Goal: Task Accomplishment & Management: Manage account settings

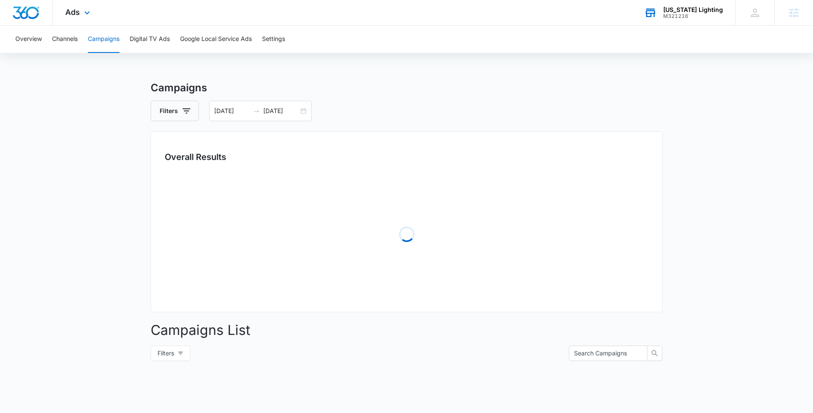
click at [697, 0] on div "Georgia Lighting M321216 Your Accounts View All" at bounding box center [683, 12] width 104 height 25
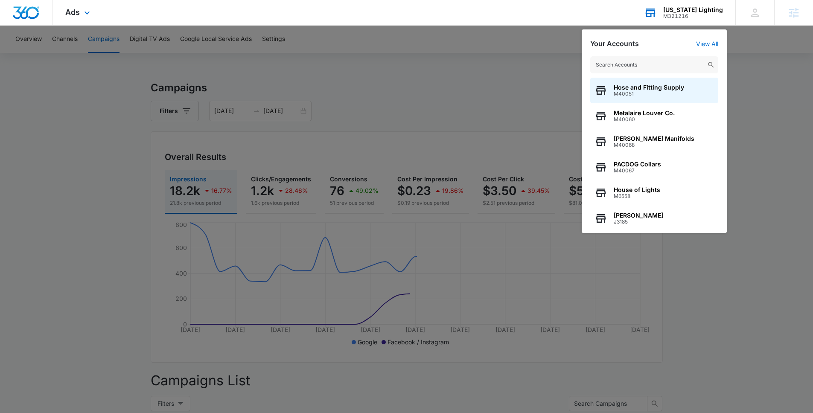
type input "a"
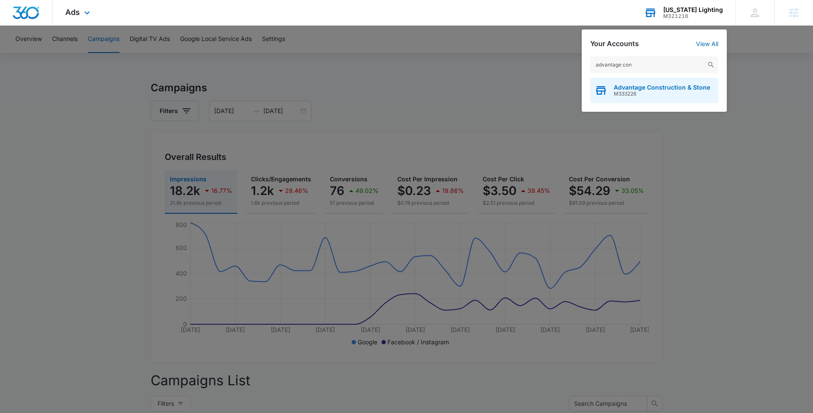
type input "advantage con"
click at [637, 89] on span "Advantage Construction & Stone" at bounding box center [661, 87] width 96 height 7
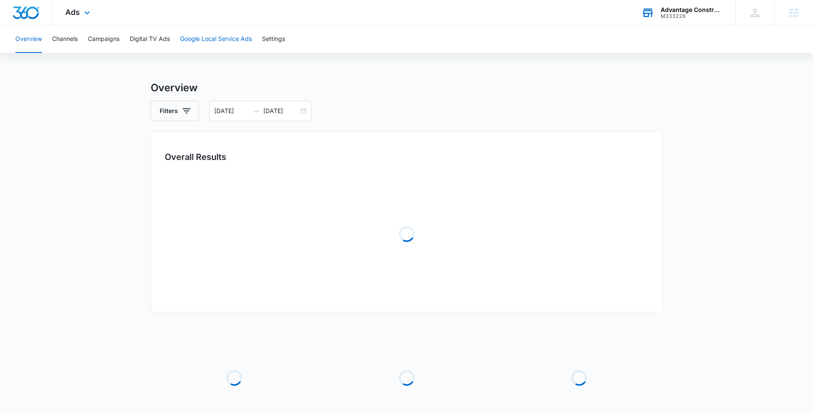
click at [204, 33] on button "Google Local Service Ads" at bounding box center [216, 39] width 72 height 27
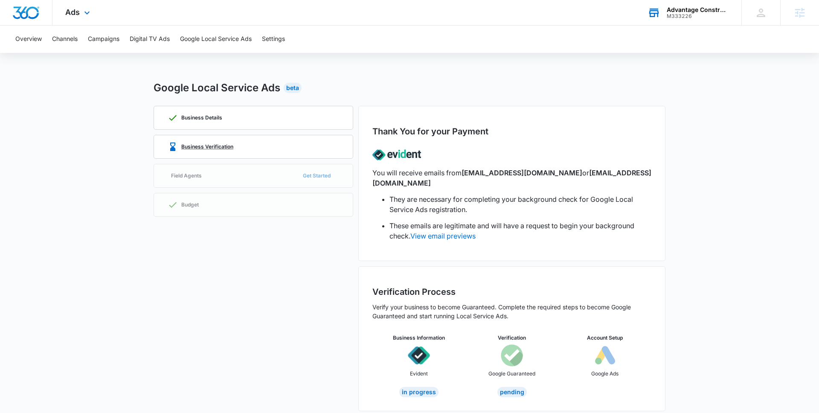
click at [254, 143] on div "Business Verification" at bounding box center [254, 146] width 172 height 23
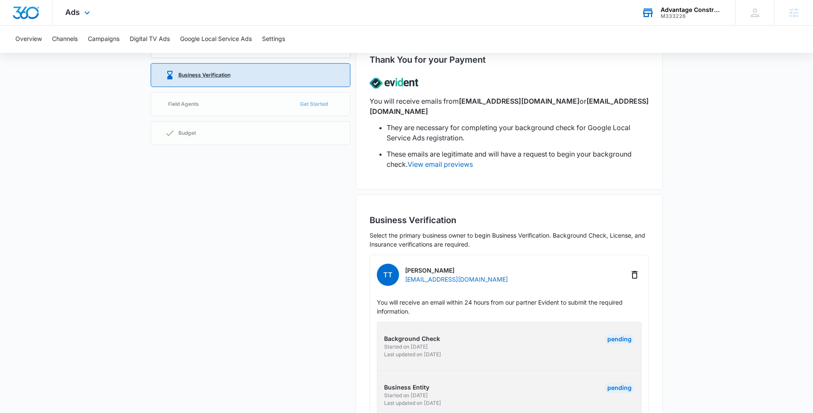
scroll to position [80, 0]
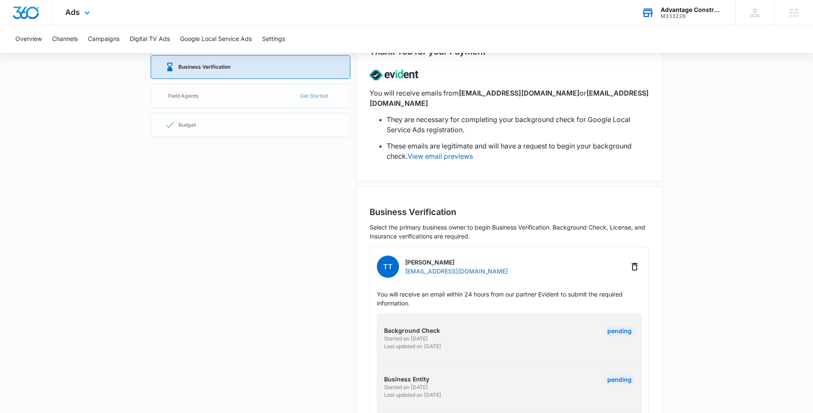
drag, startPoint x: 459, startPoint y: 337, endPoint x: 459, endPoint y: 322, distance: 15.8
click at [459, 326] on div "Background Check Started on 7/28/2025 Last updated on 7/28/2025" at bounding box center [445, 338] width 122 height 24
click at [551, 314] on div "Background Check Started on 7/28/2025 Last updated on 7/28/2025 Pending Busines…" at bounding box center [509, 411] width 265 height 195
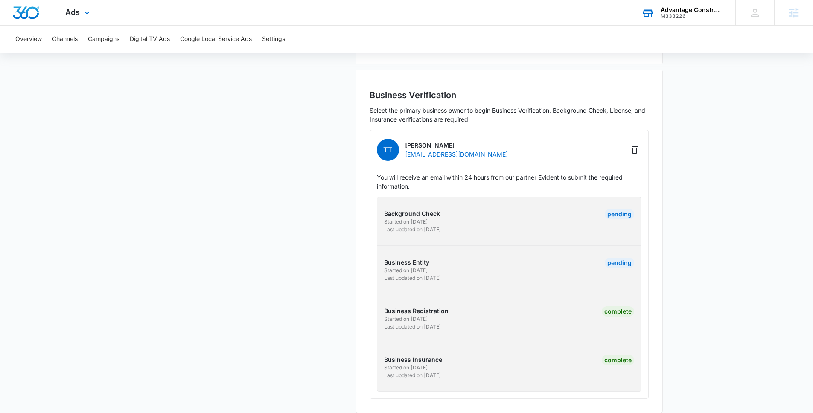
scroll to position [0, 0]
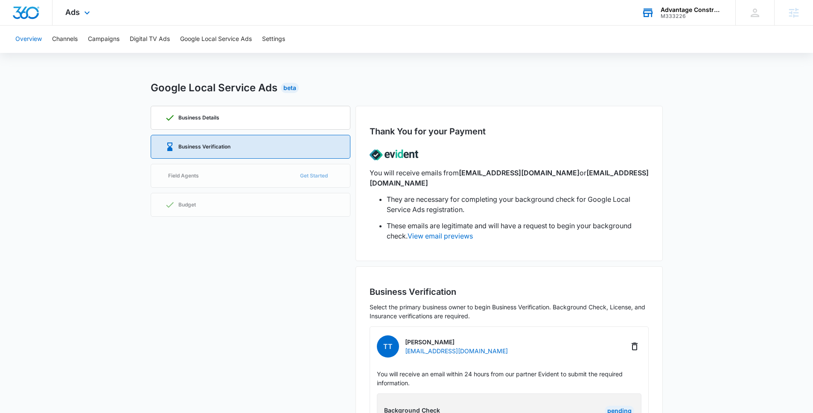
click at [34, 38] on button "Overview" at bounding box center [28, 39] width 26 height 27
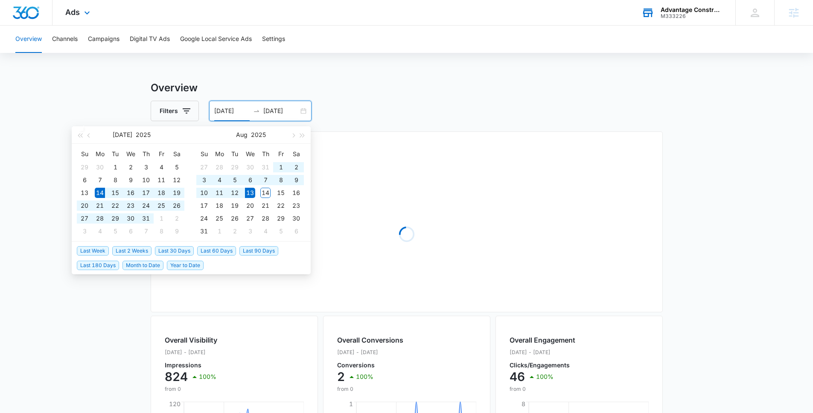
click at [230, 111] on input "[DATE]" at bounding box center [231, 110] width 35 height 9
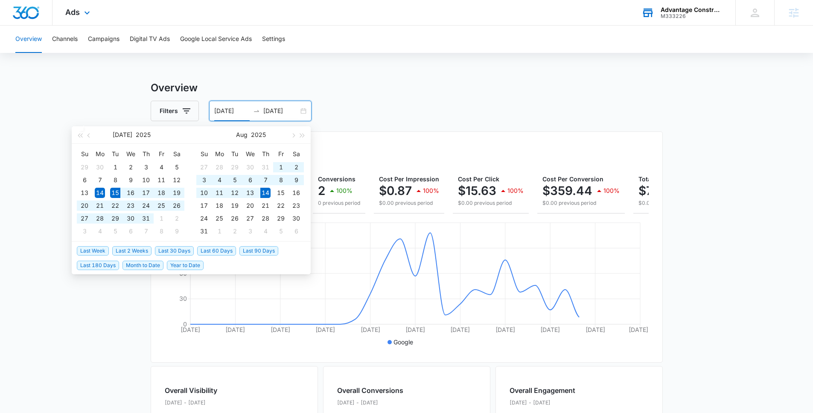
click at [177, 251] on span "Last 30 Days" at bounding box center [174, 250] width 39 height 9
type input "[DATE]"
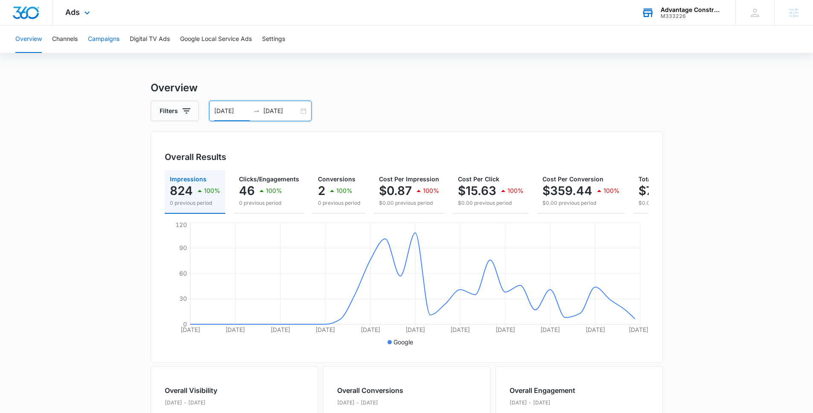
click at [108, 36] on button "Campaigns" at bounding box center [104, 39] width 32 height 27
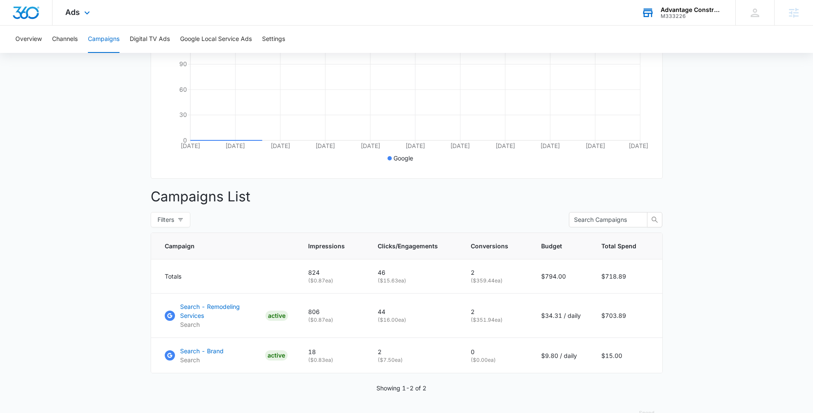
scroll to position [186, 0]
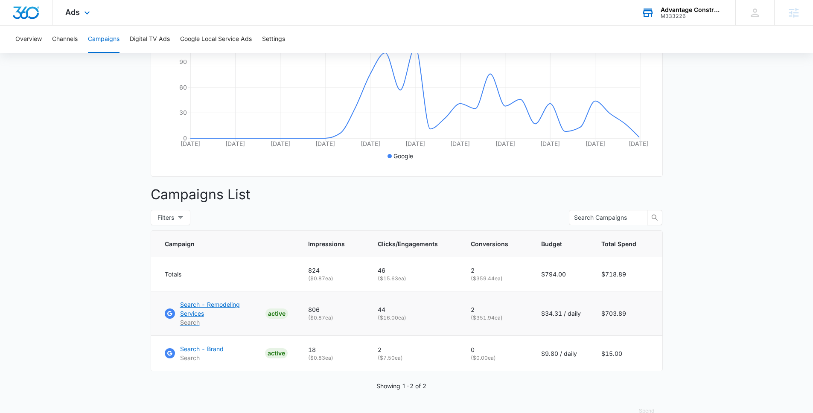
click at [198, 310] on p "Search - Remodeling Services" at bounding box center [221, 309] width 82 height 18
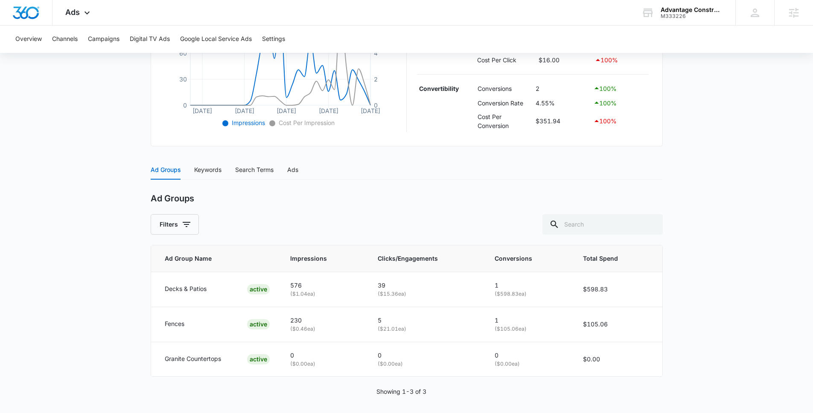
scroll to position [250, 0]
click at [675, 18] on div "M333226" at bounding box center [691, 16] width 62 height 6
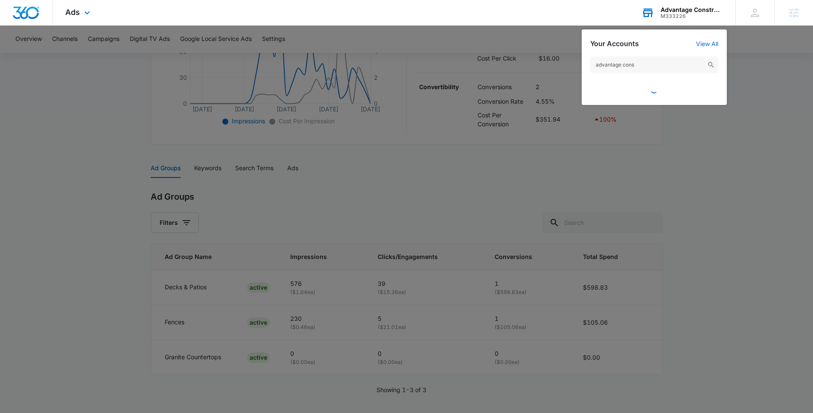
type input "advantage const"
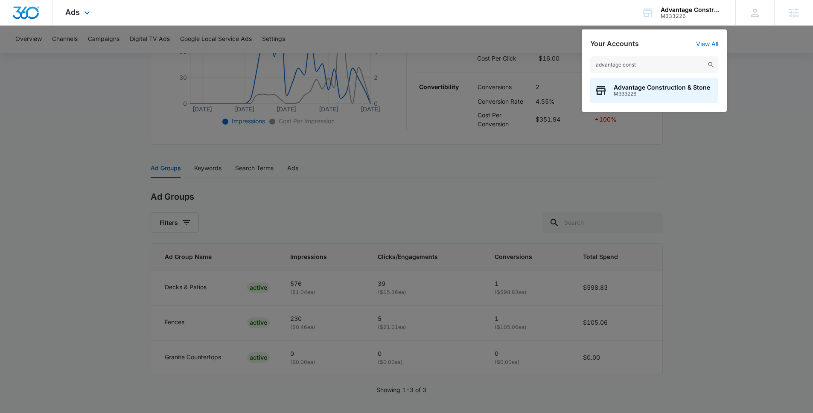
type input "advantage const"
click at [102, 115] on div at bounding box center [406, 206] width 813 height 413
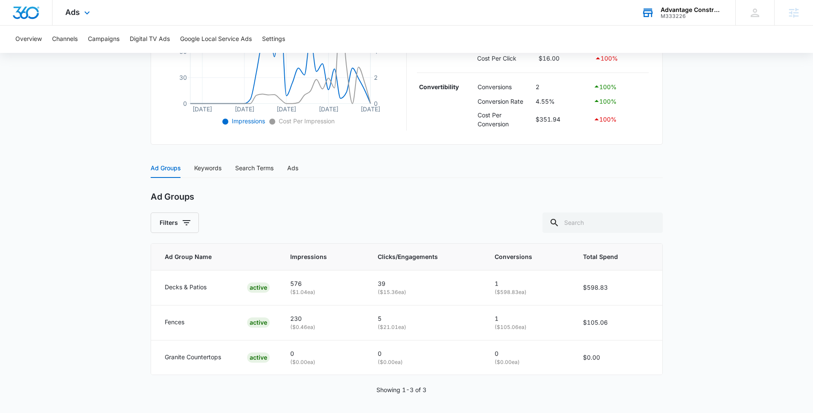
click at [674, 15] on div "M333226" at bounding box center [691, 16] width 62 height 6
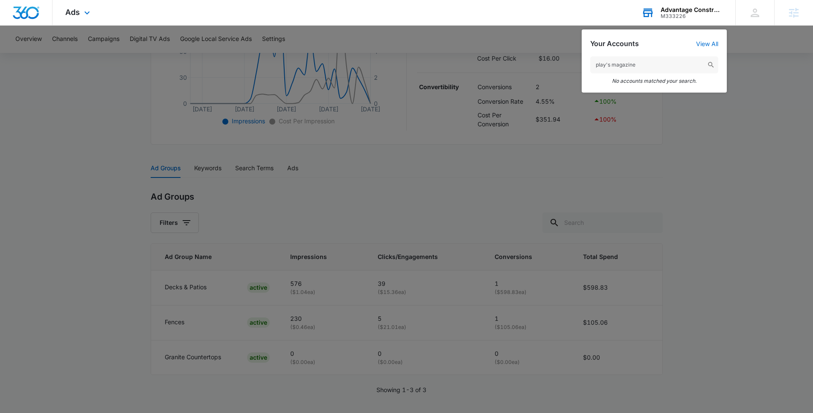
click at [606, 62] on input "play's magazine" at bounding box center [654, 64] width 128 height 17
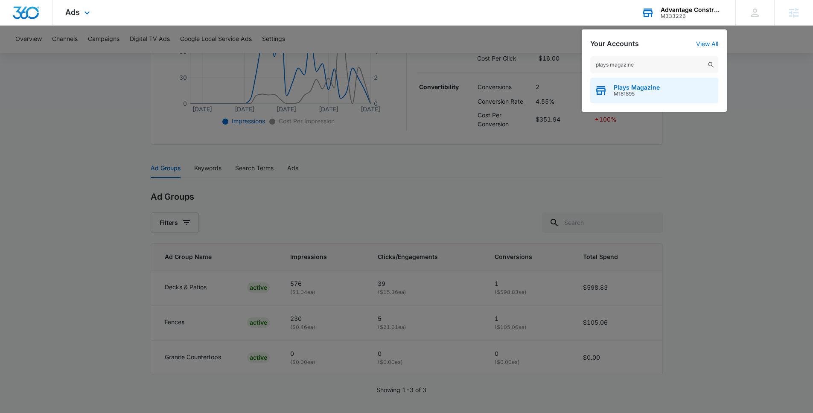
type input "plays magazine"
click at [621, 96] on span "M181895" at bounding box center [636, 94] width 46 height 6
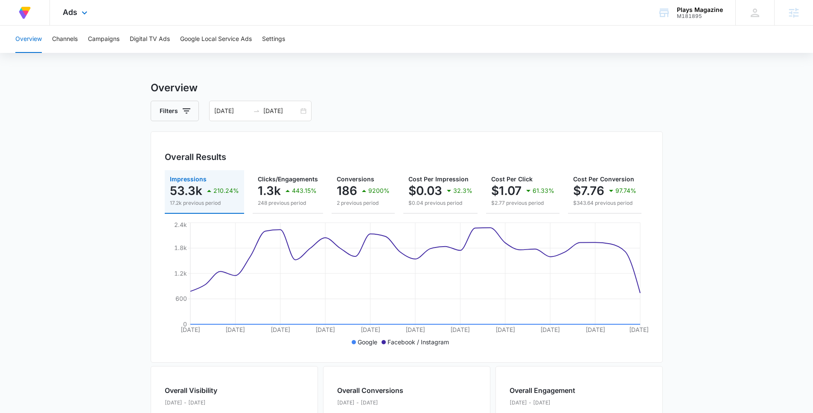
click at [78, 23] on div "Ads Apps Reputation Forms CRM Email Social Content Ads Intelligence Files Brand…" at bounding box center [76, 12] width 52 height 25
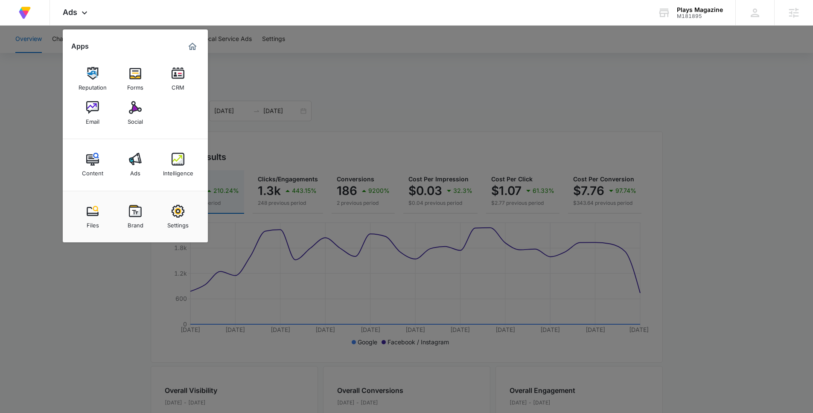
click at [322, 109] on div at bounding box center [406, 206] width 813 height 413
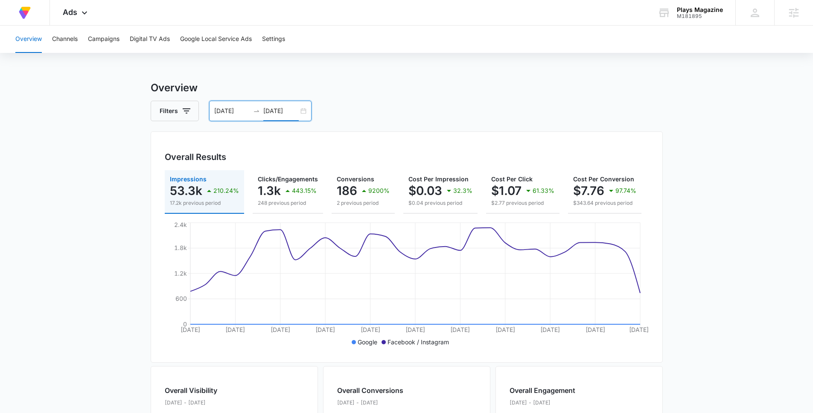
click at [269, 115] on input "[DATE]" at bounding box center [280, 110] width 35 height 9
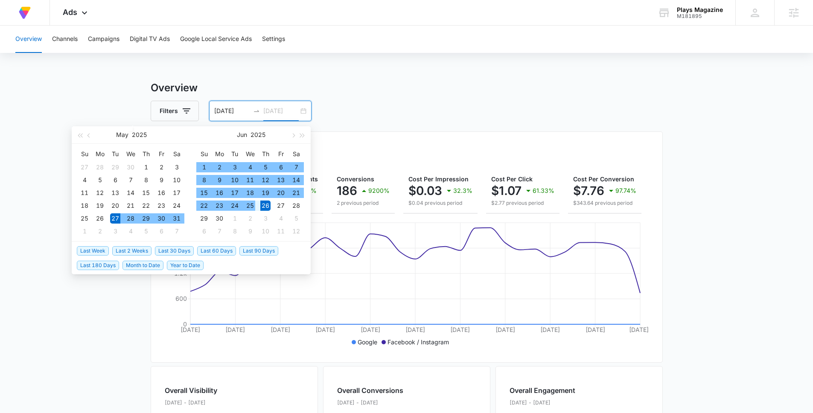
type input "[DATE]"
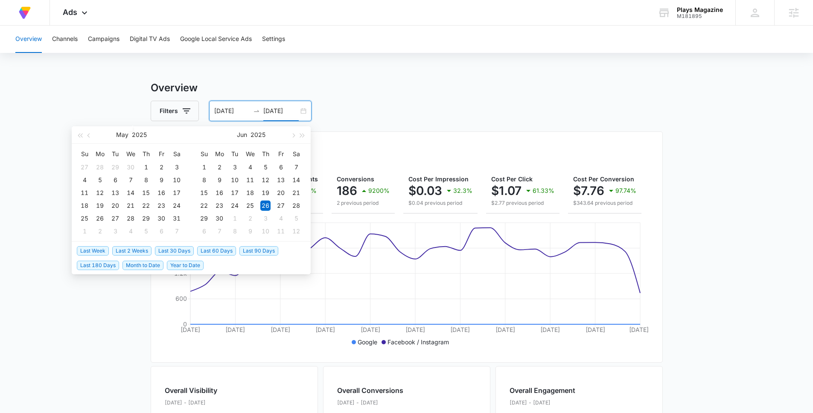
click at [167, 251] on span "Last 30 Days" at bounding box center [174, 250] width 39 height 9
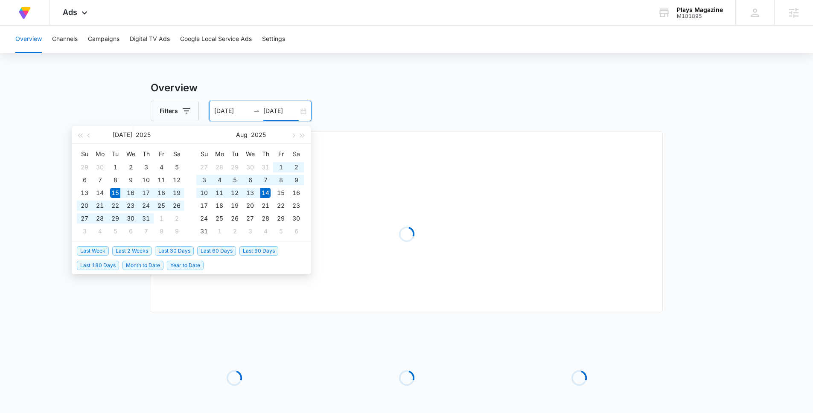
type input "[DATE]"
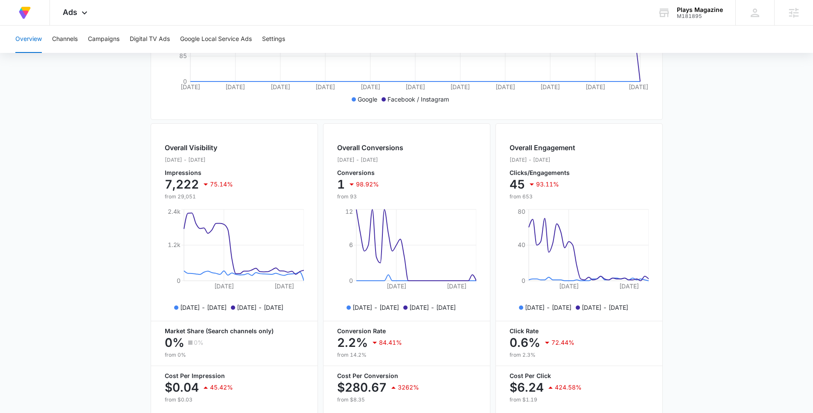
scroll to position [286, 0]
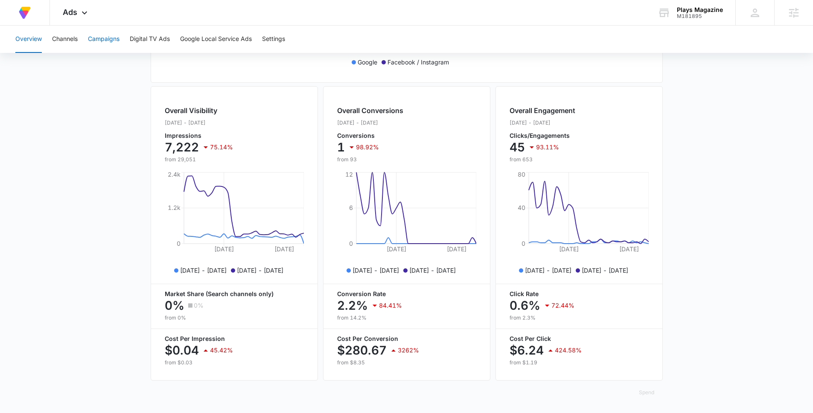
click at [112, 46] on button "Campaigns" at bounding box center [104, 39] width 32 height 27
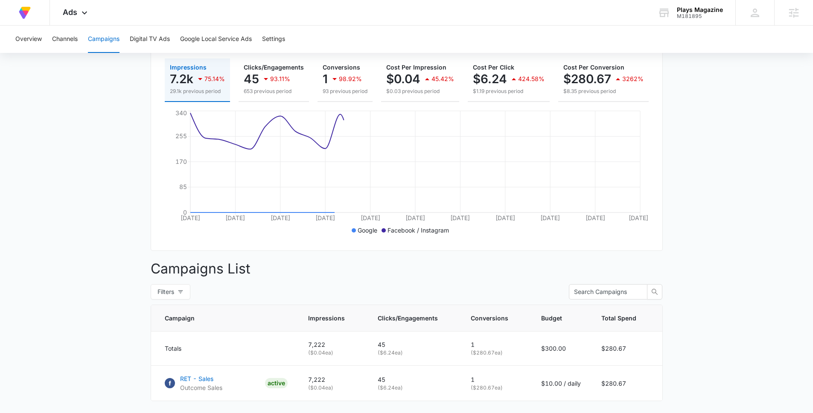
scroll to position [166, 0]
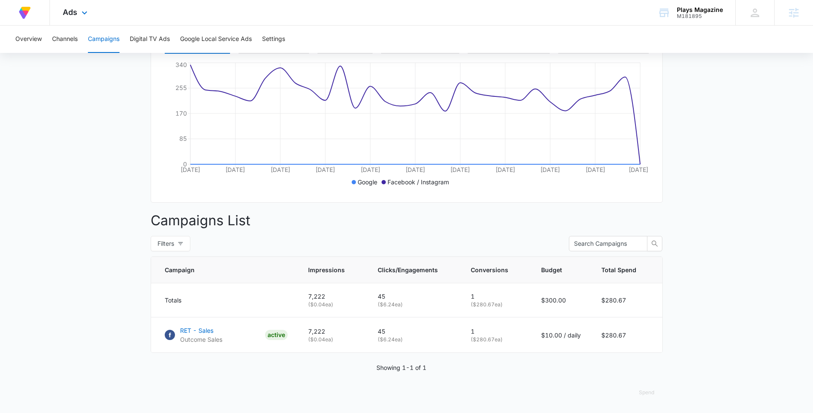
click at [48, 12] on div "At Volusion, we work hard to [PERSON_NAME] a great work environment where every…" at bounding box center [25, 12] width 50 height 25
click at [68, 12] on span "Ads" at bounding box center [70, 12] width 15 height 9
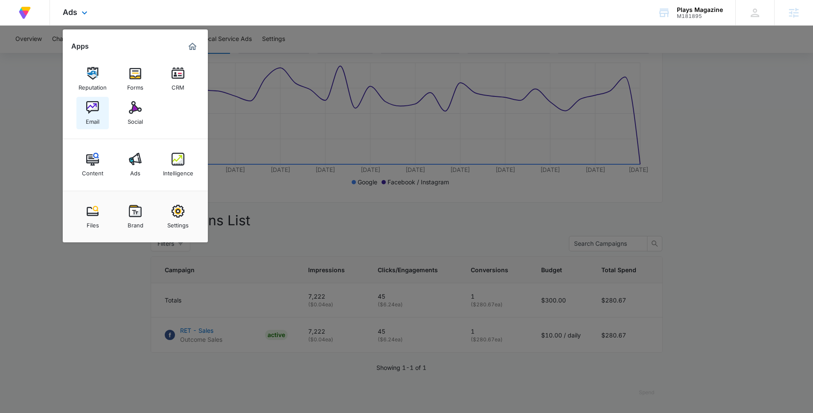
click at [96, 99] on link "Email" at bounding box center [92, 113] width 32 height 32
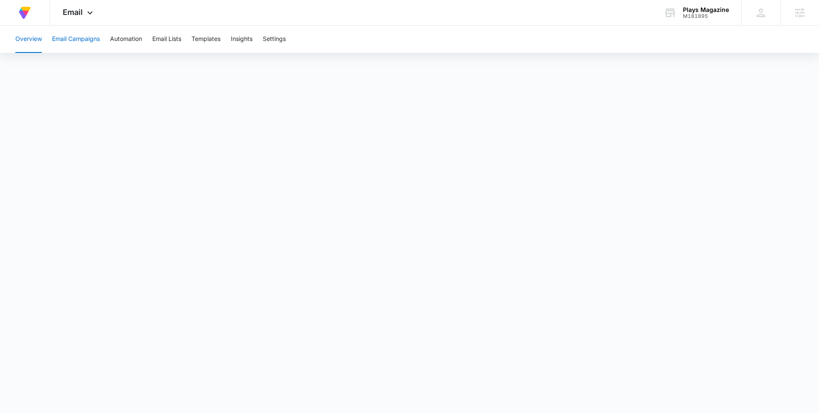
click at [86, 45] on button "Email Campaigns" at bounding box center [76, 39] width 48 height 27
drag, startPoint x: 79, startPoint y: 12, endPoint x: 134, endPoint y: 36, distance: 59.0
click at [134, 36] on div "At Volusion, we work hard to [PERSON_NAME] a great work environment where every…" at bounding box center [409, 197] width 819 height 394
click at [73, 9] on span "Email" at bounding box center [73, 12] width 20 height 9
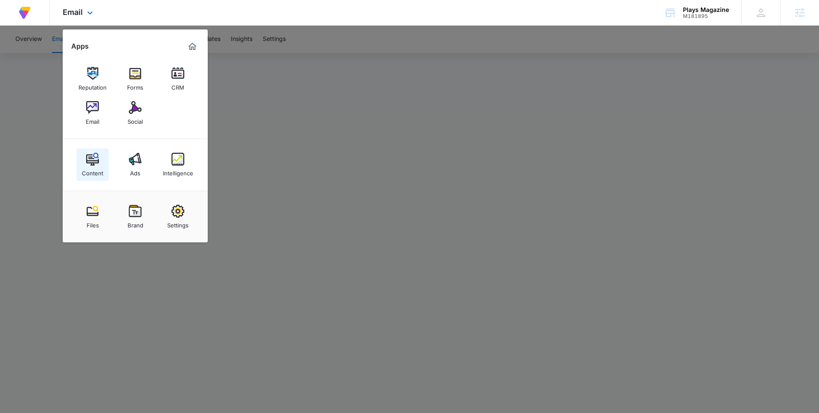
click at [102, 151] on link "Content" at bounding box center [92, 164] width 32 height 32
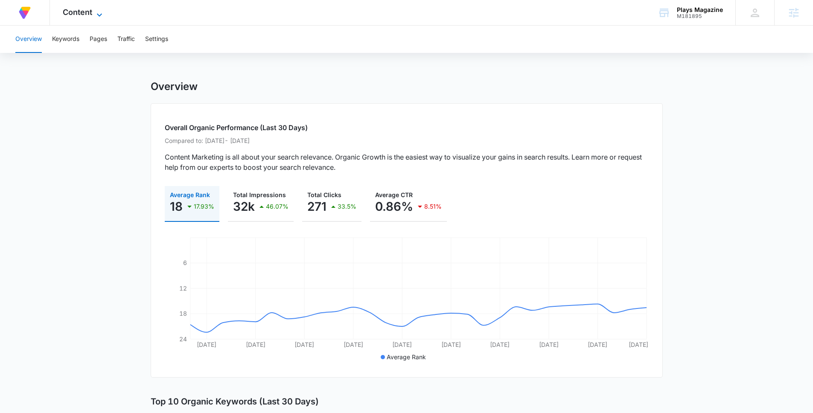
click at [91, 11] on span "Content" at bounding box center [77, 12] width 29 height 9
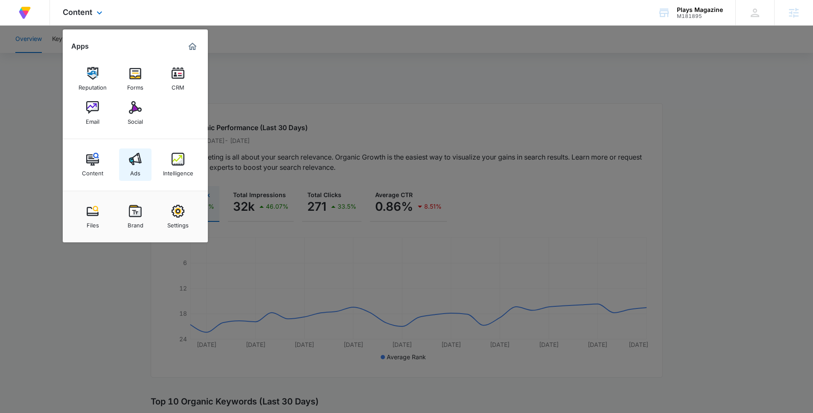
click at [141, 164] on img at bounding box center [135, 159] width 13 height 13
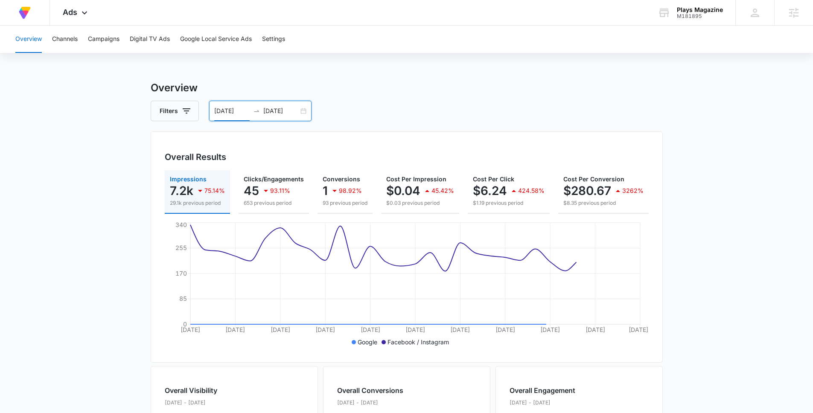
click at [231, 109] on input "[DATE]" at bounding box center [231, 110] width 35 height 9
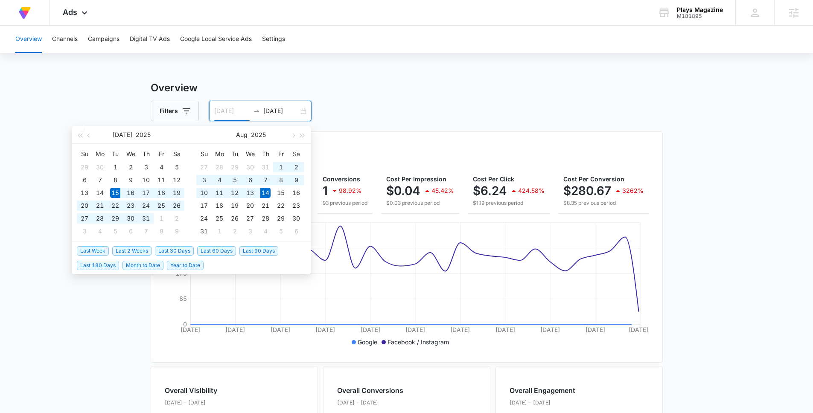
type input "[DATE]"
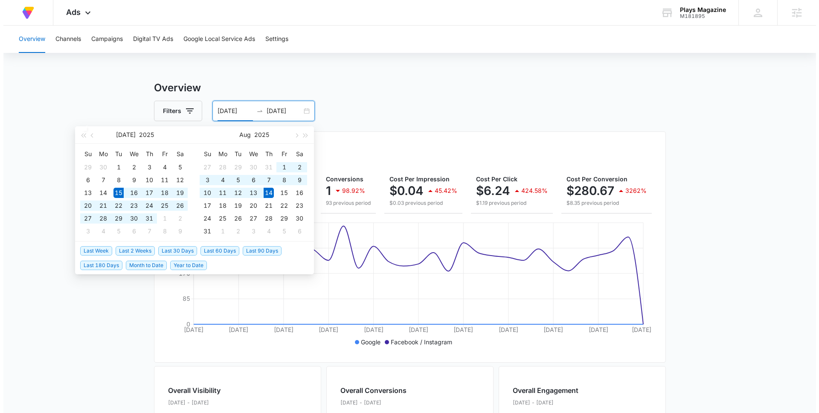
scroll to position [0, 104]
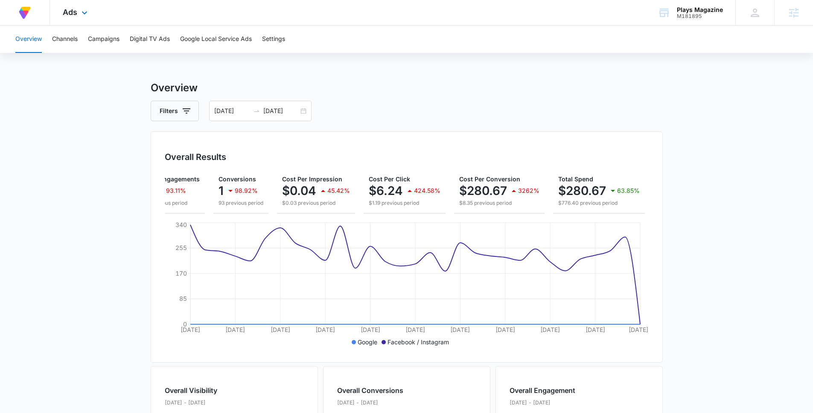
click at [78, 12] on div "Ads Apps Reputation Forms CRM Email Social Content Ads Intelligence Files Brand…" at bounding box center [76, 12] width 52 height 25
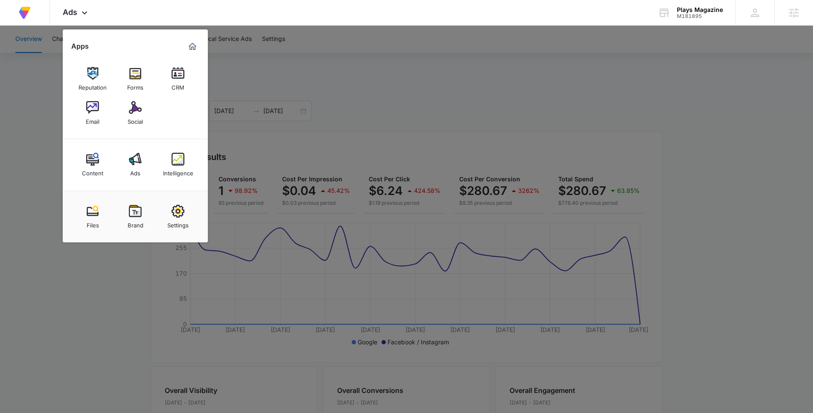
click at [361, 66] on div at bounding box center [406, 206] width 813 height 413
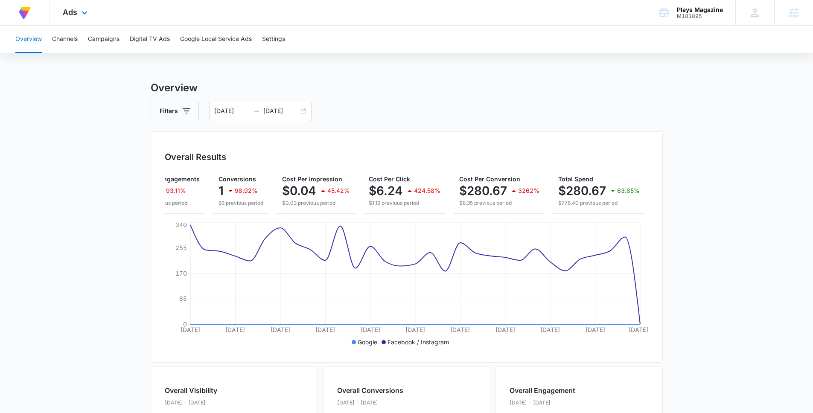
click at [76, 20] on div "Ads Apps Reputation Forms CRM Email Social Content Ads Intelligence Files Brand…" at bounding box center [76, 12] width 52 height 25
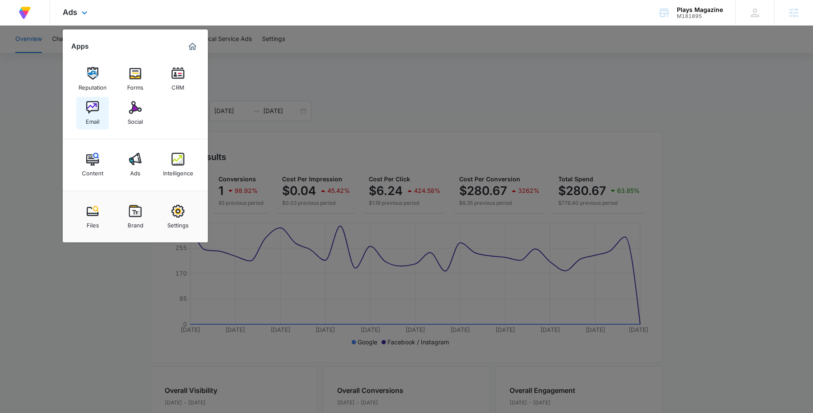
click at [99, 108] on link "Email" at bounding box center [92, 113] width 32 height 32
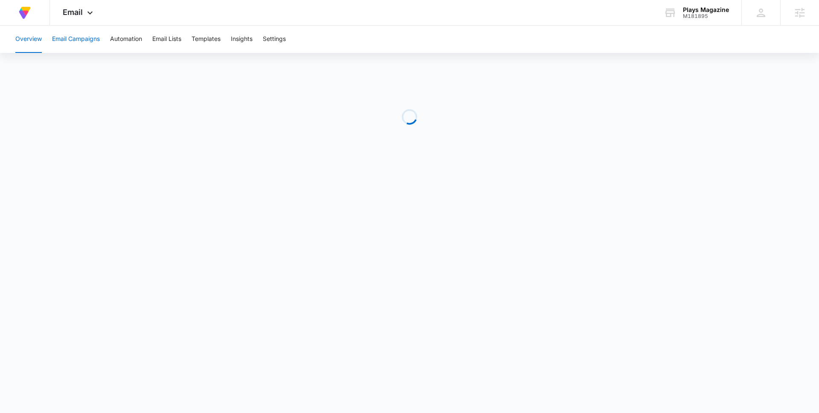
click at [84, 37] on button "Email Campaigns" at bounding box center [76, 39] width 48 height 27
click at [116, 38] on button "Automation" at bounding box center [126, 39] width 32 height 27
click at [350, 35] on div "Overview Email Campaigns Automation Email Lists Templates Insights Settings" at bounding box center [409, 39] width 799 height 27
click at [265, 8] on div "At Volusion, we work hard to [PERSON_NAME] a great work environment where every…" at bounding box center [409, 13] width 819 height 26
click at [359, 33] on div "Overview Email Campaigns Automation Email Lists Templates Insights Settings" at bounding box center [409, 39] width 799 height 27
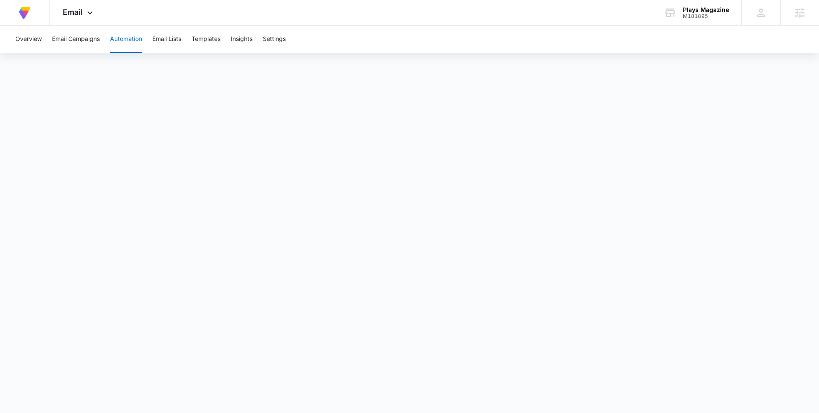
drag, startPoint x: 699, startPoint y: 32, endPoint x: 695, endPoint y: 28, distance: 6.1
click at [698, 32] on div "Overview Email Campaigns Automation Email Lists Templates Insights Settings" at bounding box center [409, 39] width 799 height 27
click at [694, 23] on div "Plays Magazine M181895 Your Accounts View All" at bounding box center [696, 12] width 90 height 25
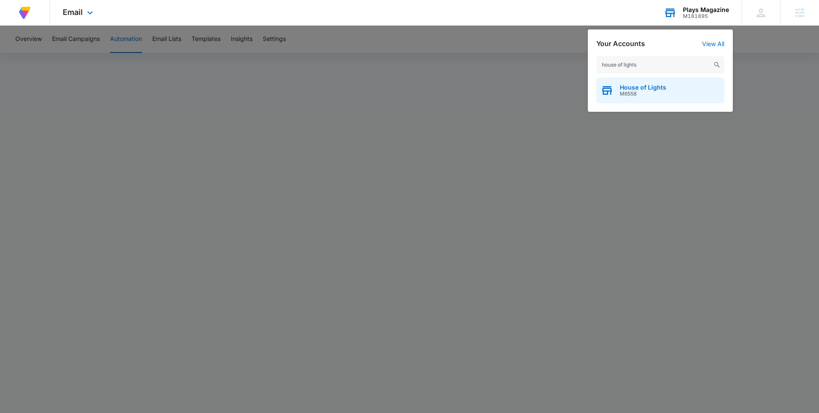
type input "house of lights"
click at [630, 91] on span "M6558" at bounding box center [643, 94] width 47 height 6
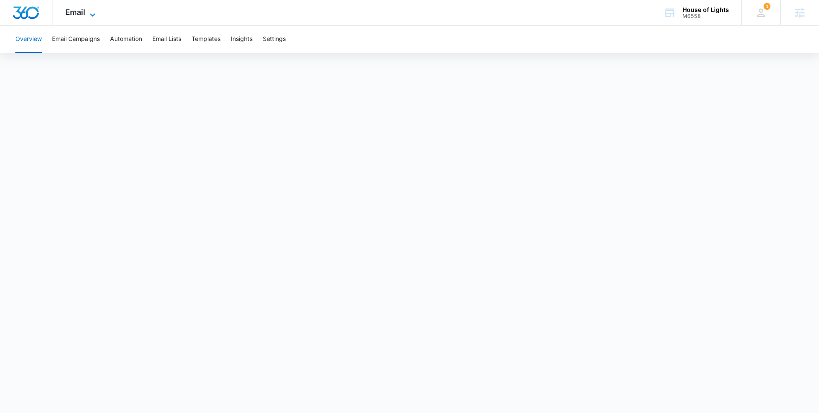
click at [87, 16] on icon at bounding box center [92, 15] width 10 height 10
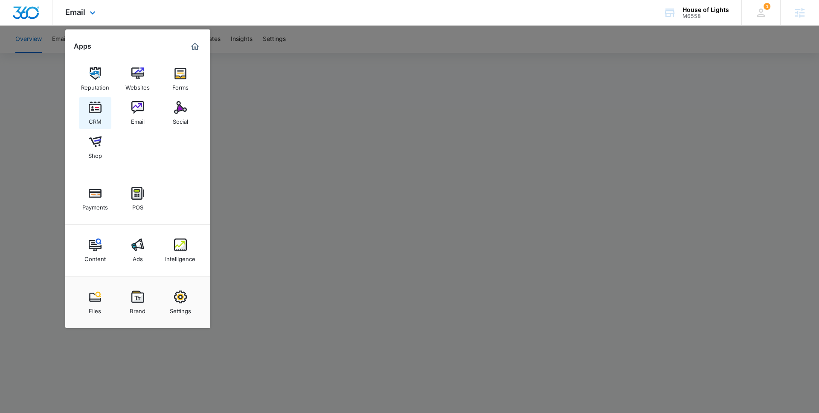
click at [93, 124] on div "CRM" at bounding box center [95, 119] width 13 height 11
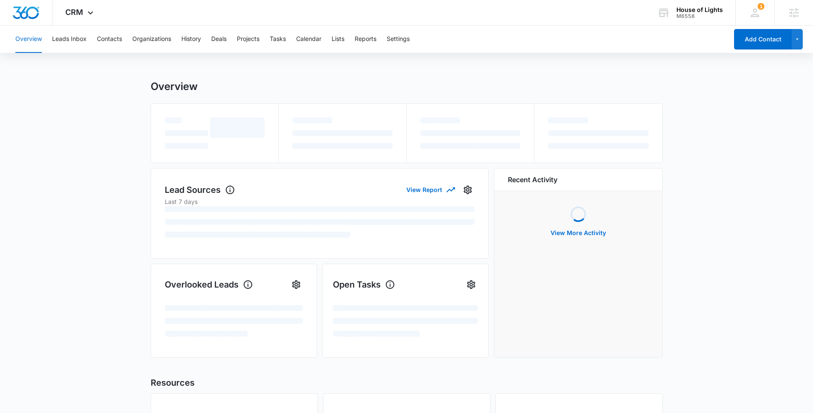
click at [95, 43] on div "Overview Leads Inbox Contacts Organizations History Deals Projects Tasks Calend…" at bounding box center [369, 39] width 718 height 27
click at [102, 38] on button "Contacts" at bounding box center [109, 39] width 25 height 27
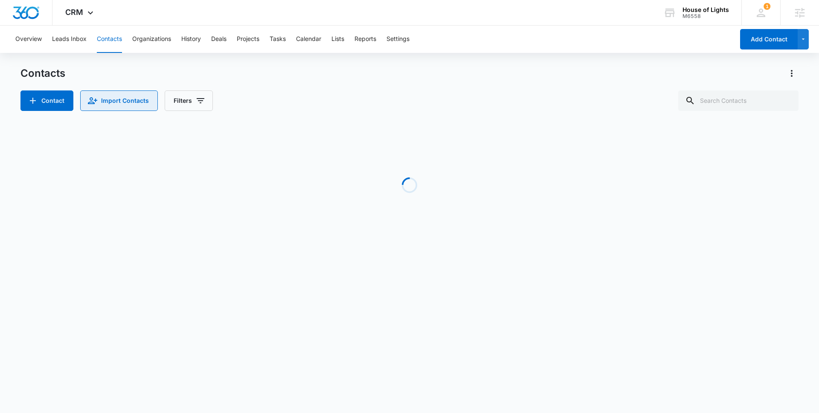
click at [112, 109] on button "Import Contacts" at bounding box center [119, 100] width 78 height 20
click at [119, 103] on button "Import Contacts" at bounding box center [119, 100] width 78 height 20
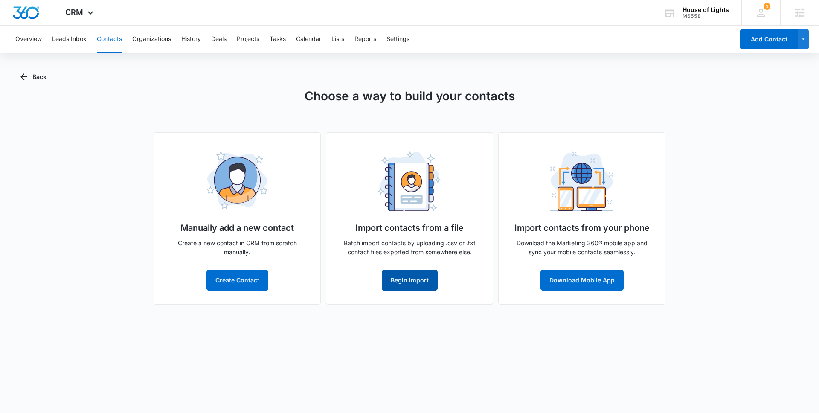
click at [414, 281] on button "Begin Import" at bounding box center [410, 280] width 56 height 20
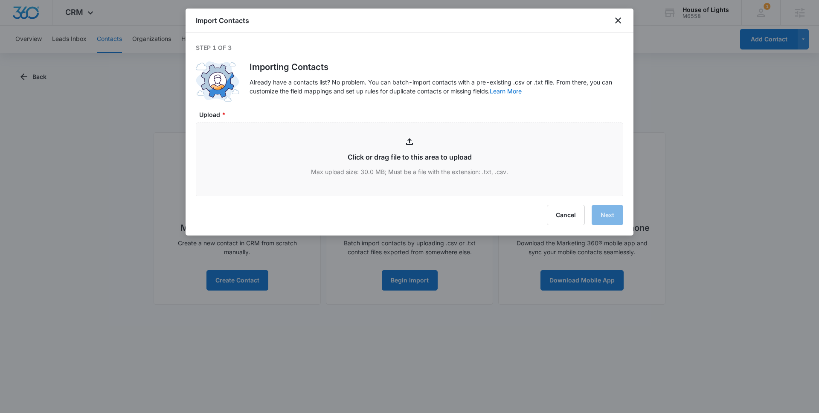
type input "C:\fakepath\HOL_Customers_08142025_ - HOL_Customers_08142025_.csv"
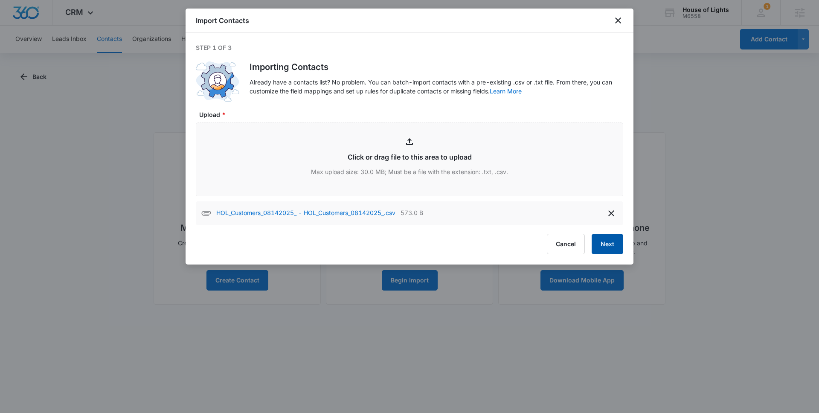
click at [600, 244] on button "Next" at bounding box center [608, 244] width 32 height 20
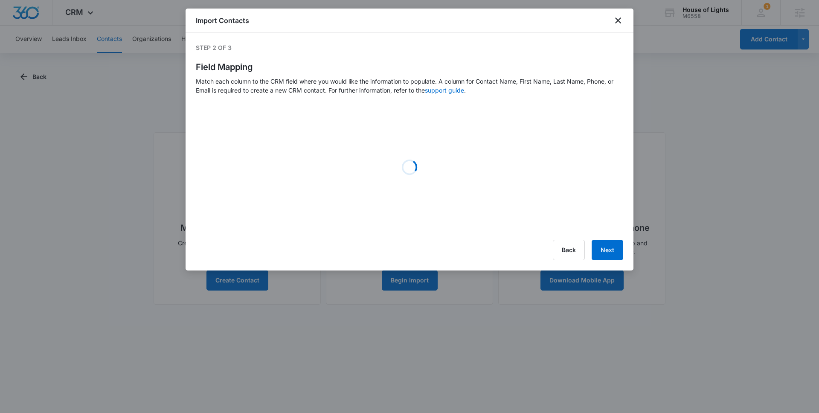
select select "name"
select select "185"
select select "219"
select select "tags"
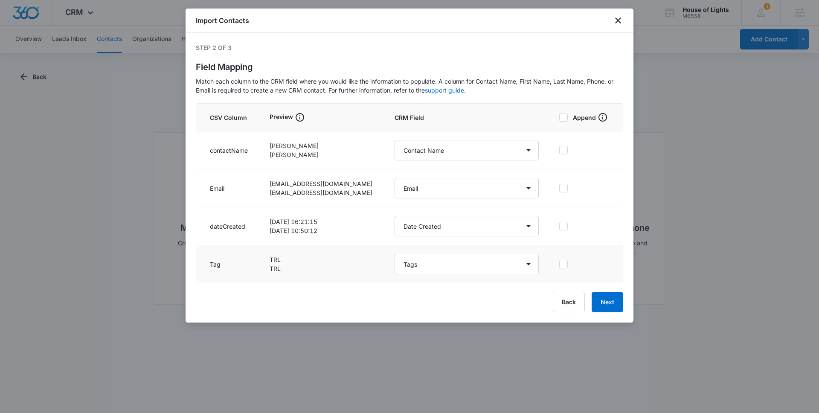
click at [561, 265] on icon at bounding box center [564, 264] width 8 height 8
click at [559, 265] on input "checkbox" at bounding box center [559, 264] width 0 height 6
click at [603, 302] on button "Next" at bounding box center [608, 302] width 32 height 20
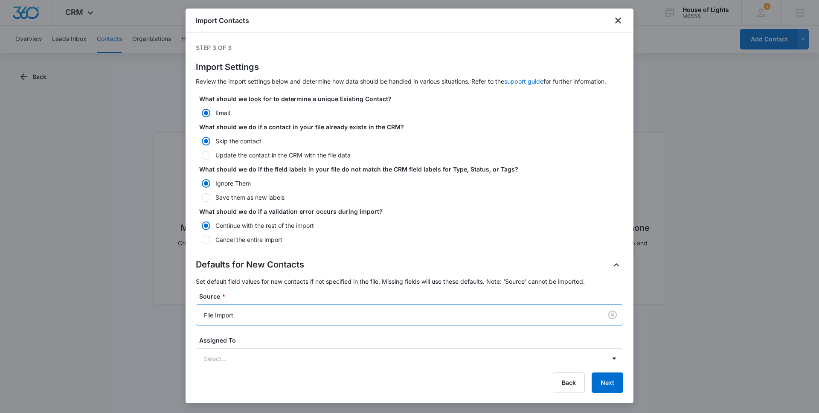
click at [252, 308] on div "File Import" at bounding box center [399, 314] width 406 height 19
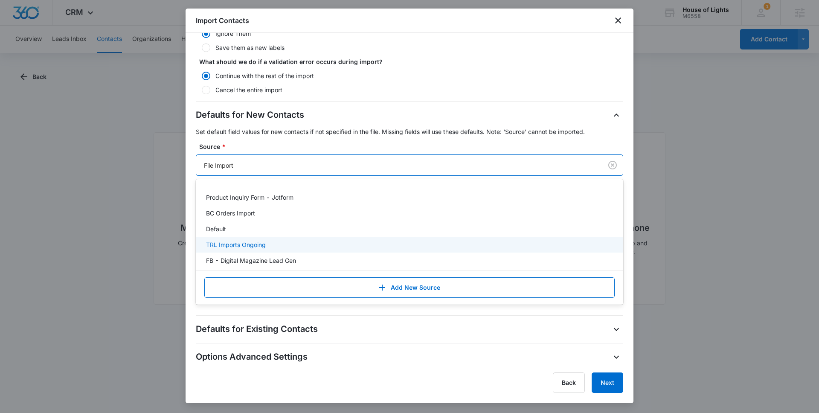
click at [248, 244] on p "TRL Imports Ongoing" at bounding box center [236, 244] width 60 height 9
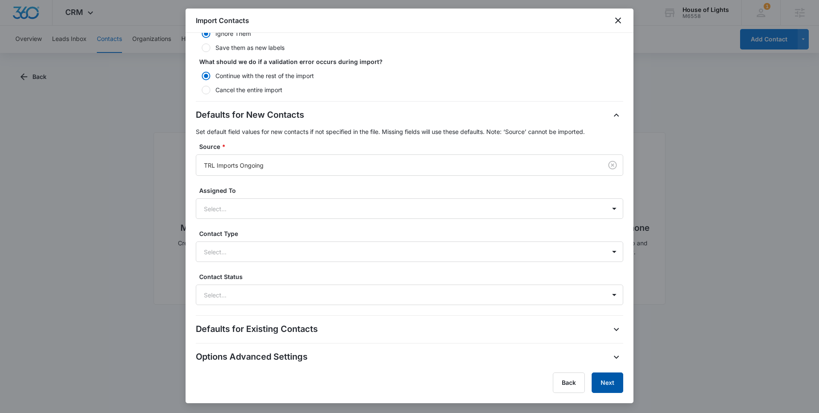
click at [612, 378] on button "Next" at bounding box center [608, 382] width 32 height 20
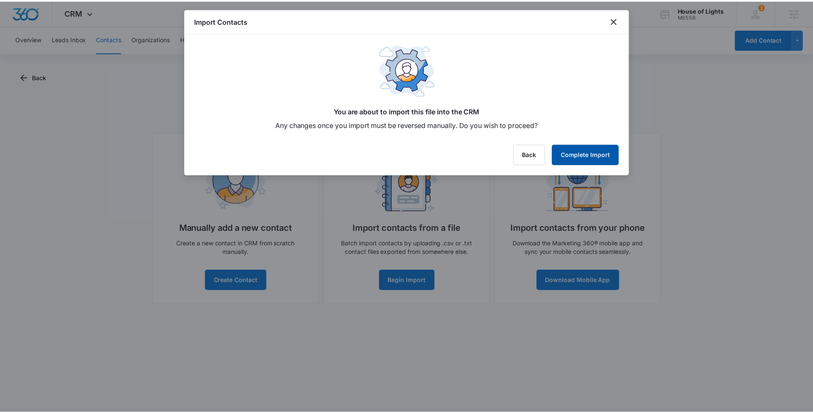
scroll to position [0, 0]
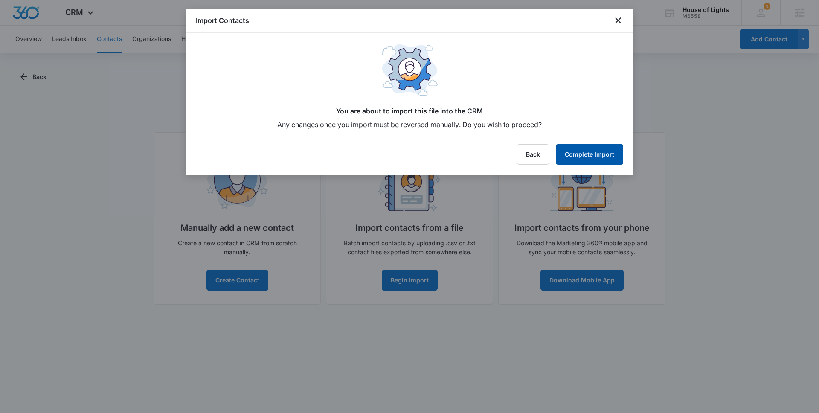
click at [601, 161] on button "Complete Import" at bounding box center [589, 154] width 67 height 20
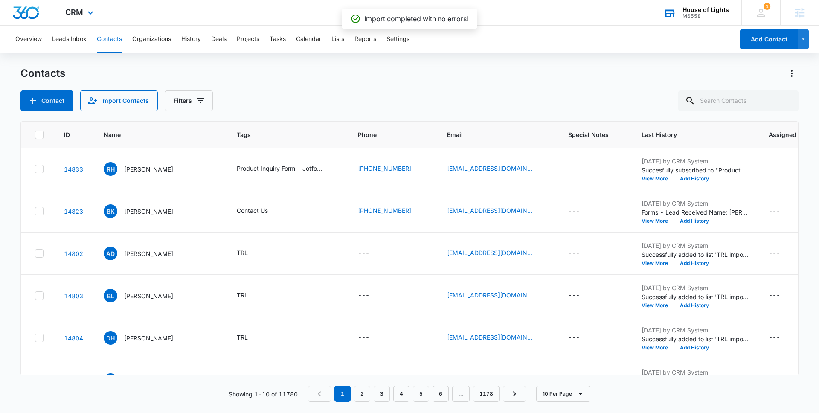
click at [682, 15] on div "House of Lights M6558 Your Accounts View All" at bounding box center [696, 12] width 91 height 25
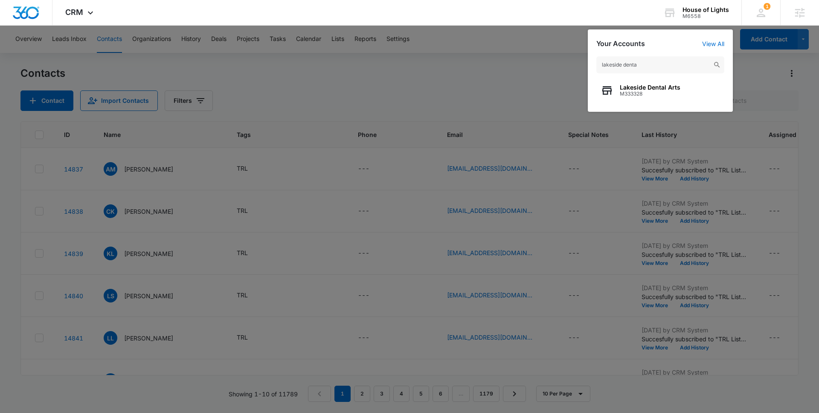
type input "lakeside denta"
click at [681, 90] on div "Lakeside Dental Arts M333328" at bounding box center [660, 91] width 128 height 26
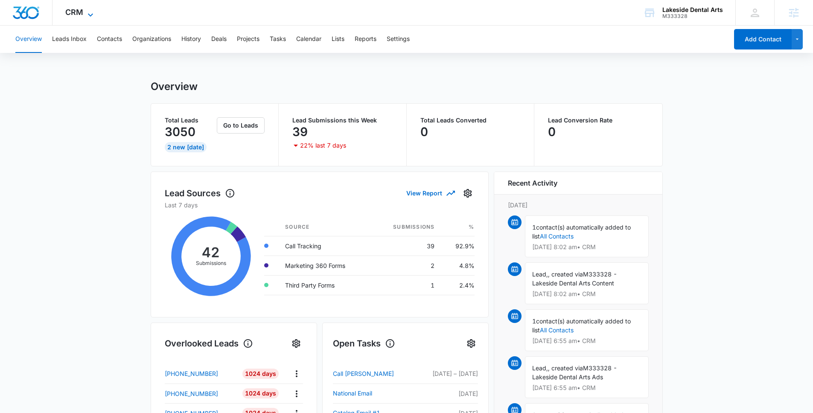
click at [82, 15] on span "CRM" at bounding box center [74, 12] width 18 height 9
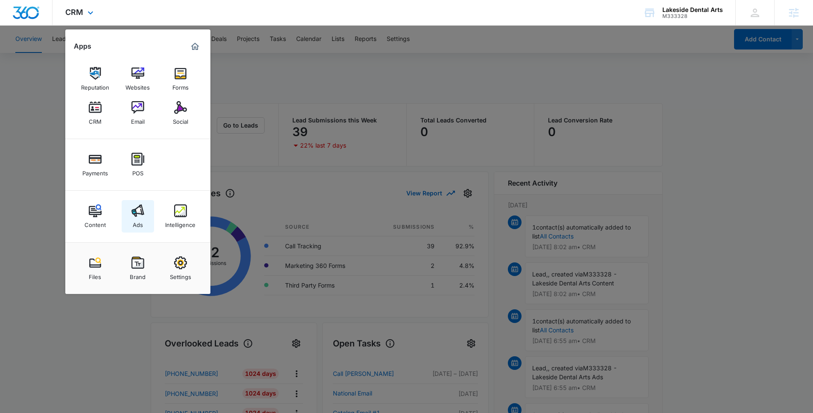
click at [131, 215] on img at bounding box center [137, 210] width 13 height 13
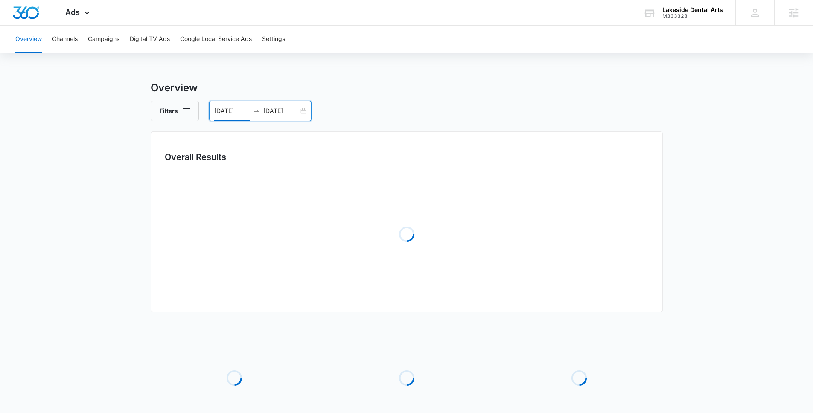
click at [214, 108] on input "[DATE]" at bounding box center [231, 110] width 35 height 9
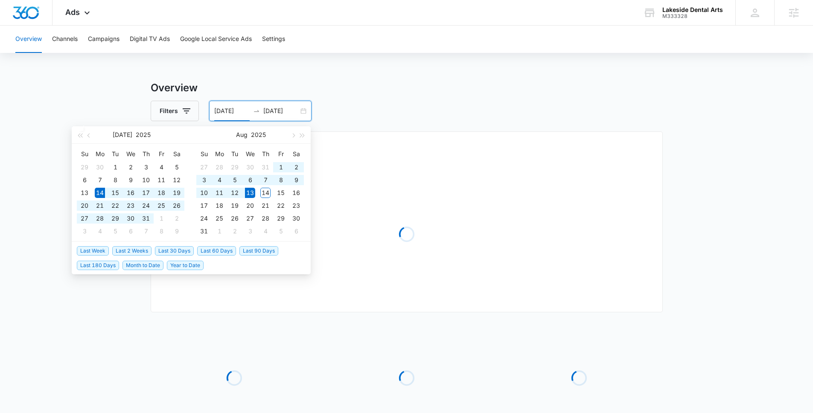
click at [177, 245] on li "Last 30 Days" at bounding box center [176, 250] width 42 height 15
click at [177, 246] on span "Last 30 Days" at bounding box center [174, 250] width 39 height 9
type input "[DATE]"
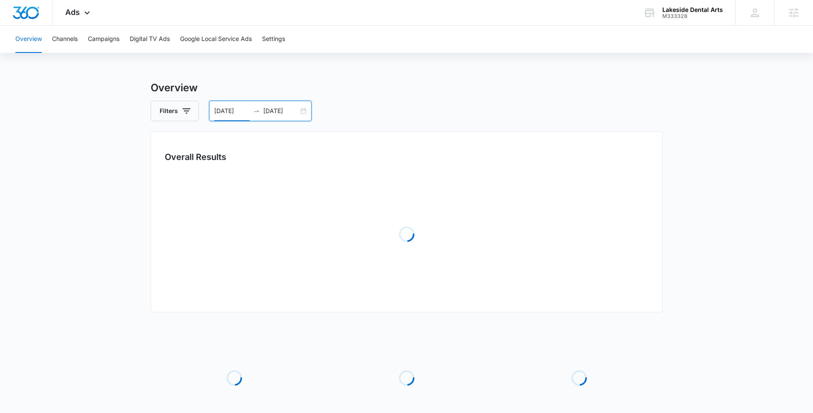
click at [102, 89] on main "Overview Filters [DATE] [DATE] Overall Results Loading Loading Loading Loading …" at bounding box center [406, 276] width 813 height 392
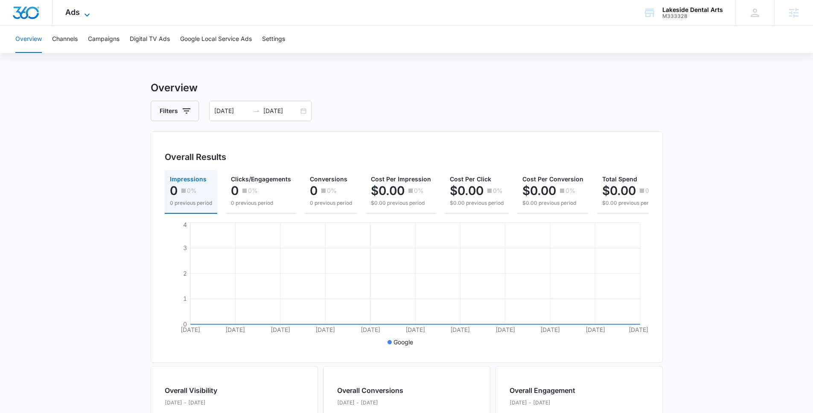
click at [73, 12] on span "Ads" at bounding box center [72, 12] width 15 height 9
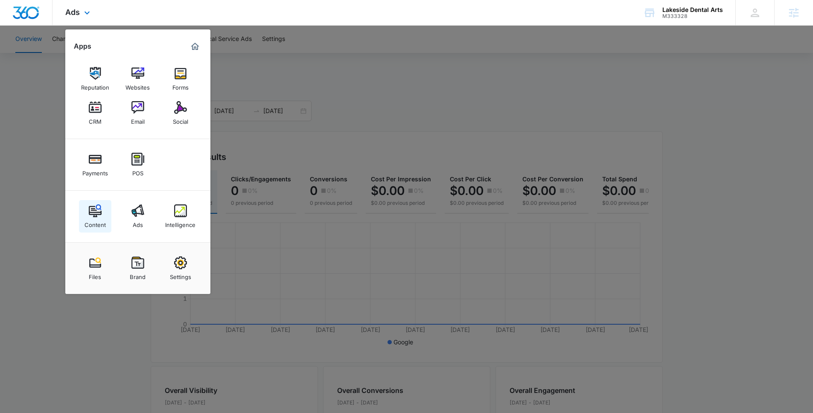
click at [99, 230] on link "Content" at bounding box center [95, 216] width 32 height 32
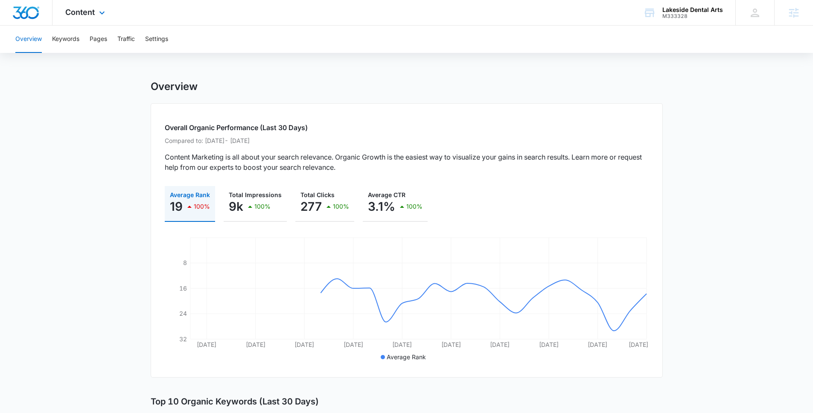
click at [99, 8] on div "Content Apps Reputation Websites Forms CRM Email Social Payments POS Content Ad…" at bounding box center [85, 12] width 67 height 25
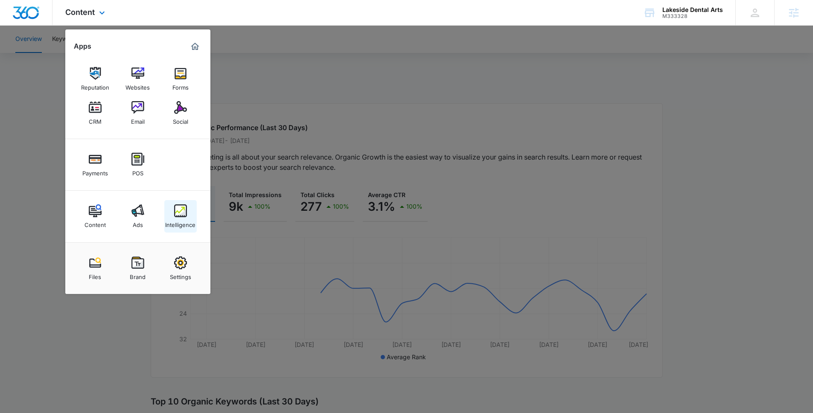
click at [180, 212] on img at bounding box center [180, 210] width 13 height 13
